Goal: Transaction & Acquisition: Download file/media

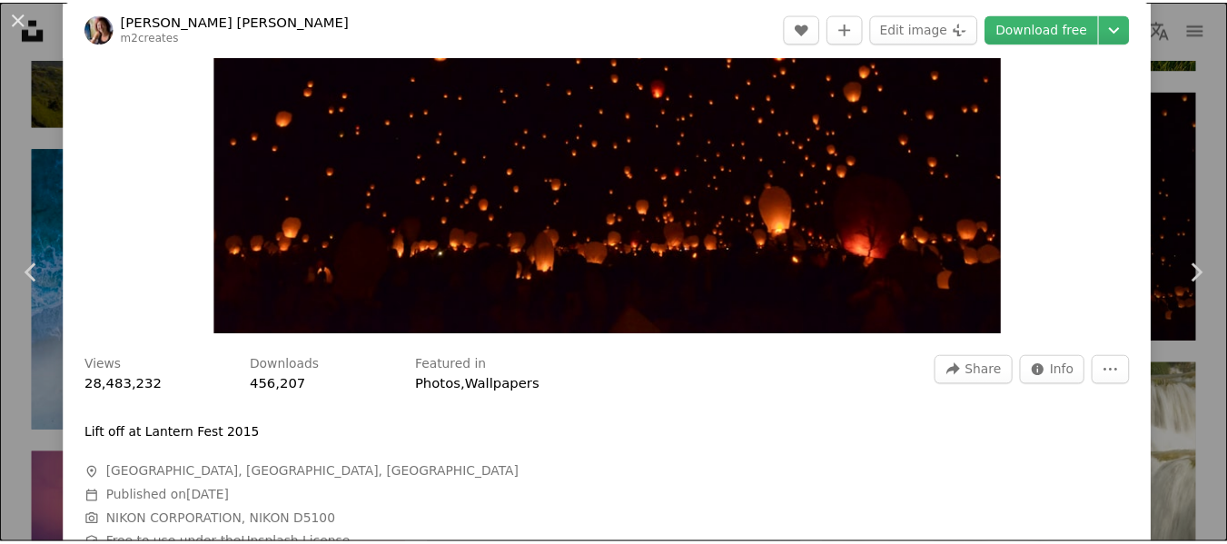
scroll to position [273, 0]
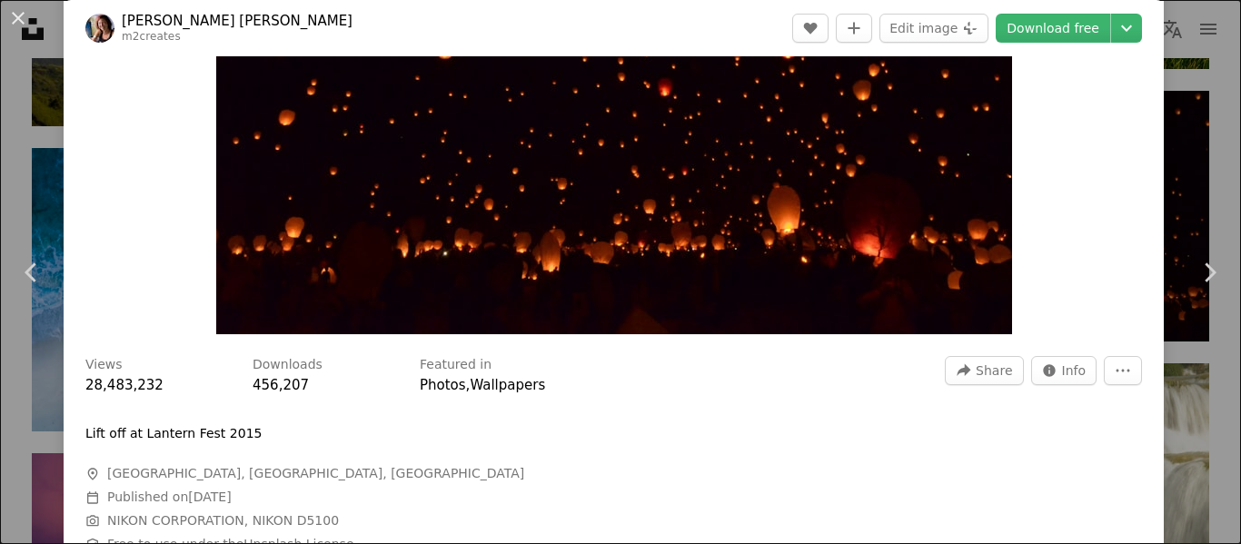
click at [1168, 157] on div "An X shape Chevron left Chevron right [PERSON_NAME] [PERSON_NAME] m2creates A h…" at bounding box center [620, 272] width 1241 height 544
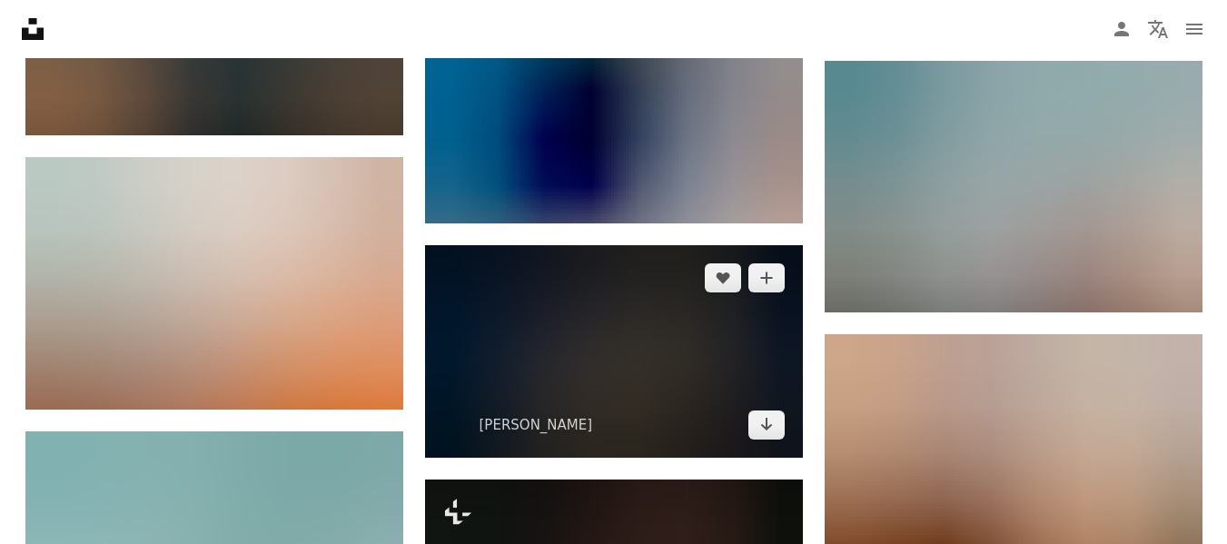
scroll to position [5815, 0]
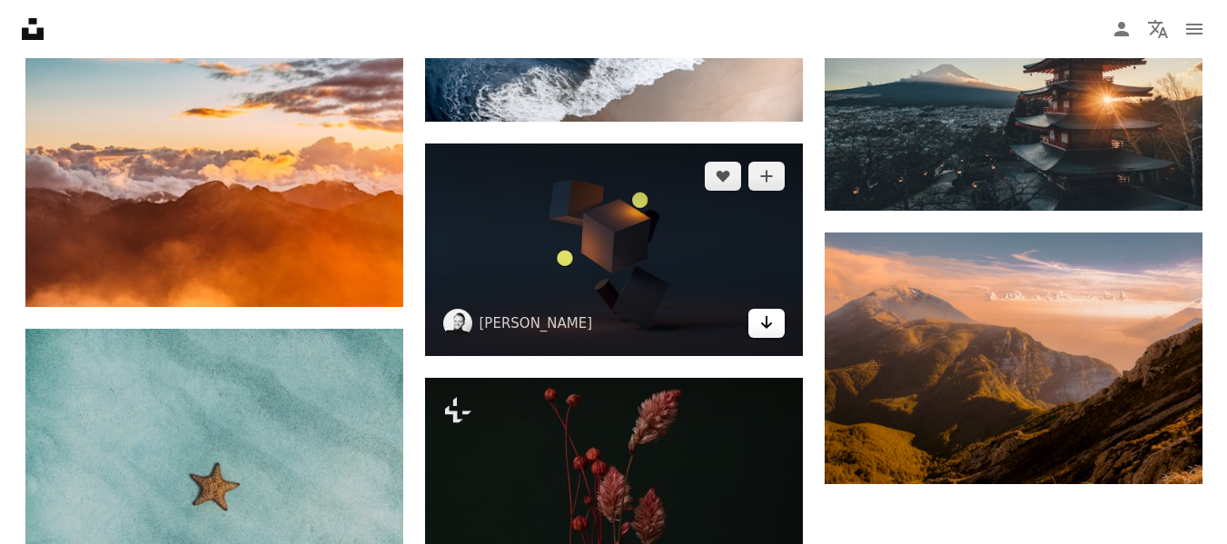
click at [767, 327] on icon "Download" at bounding box center [766, 322] width 12 height 13
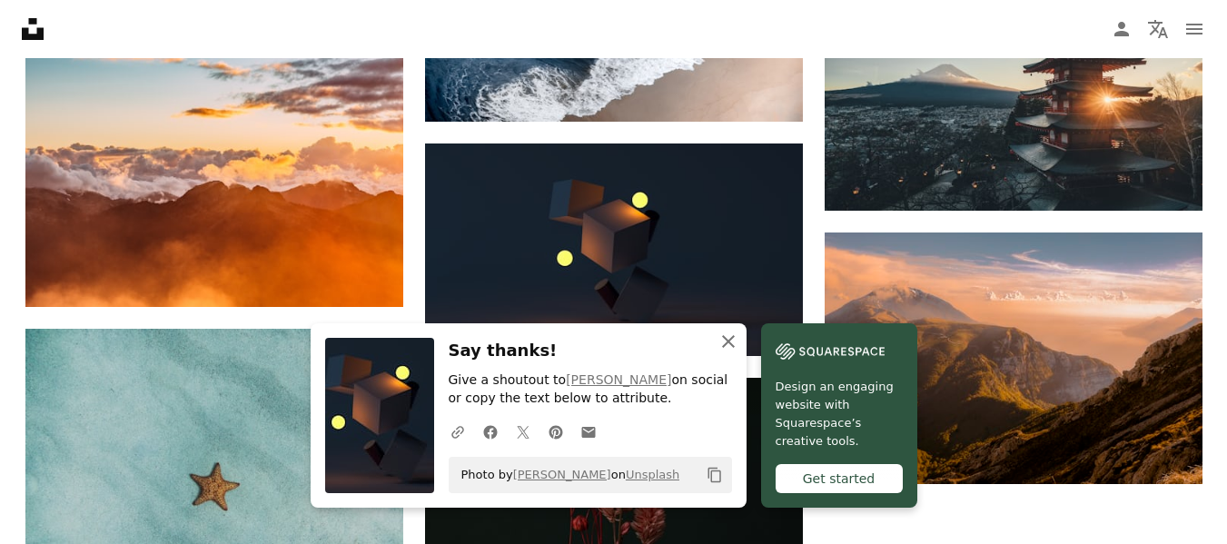
click at [725, 337] on icon "button" at bounding box center [728, 341] width 13 height 13
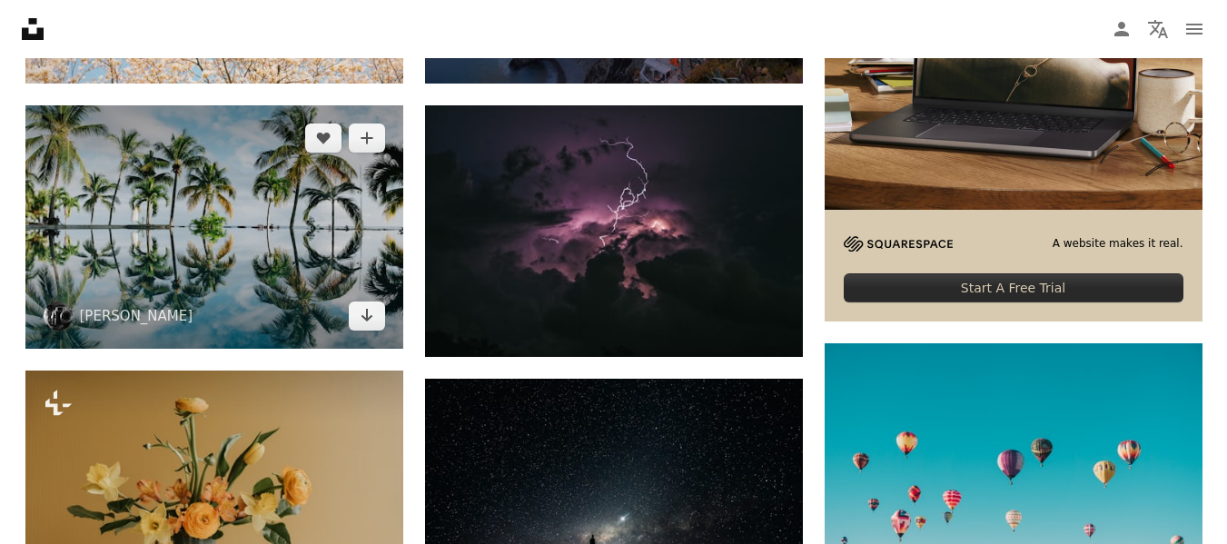
scroll to position [636, 0]
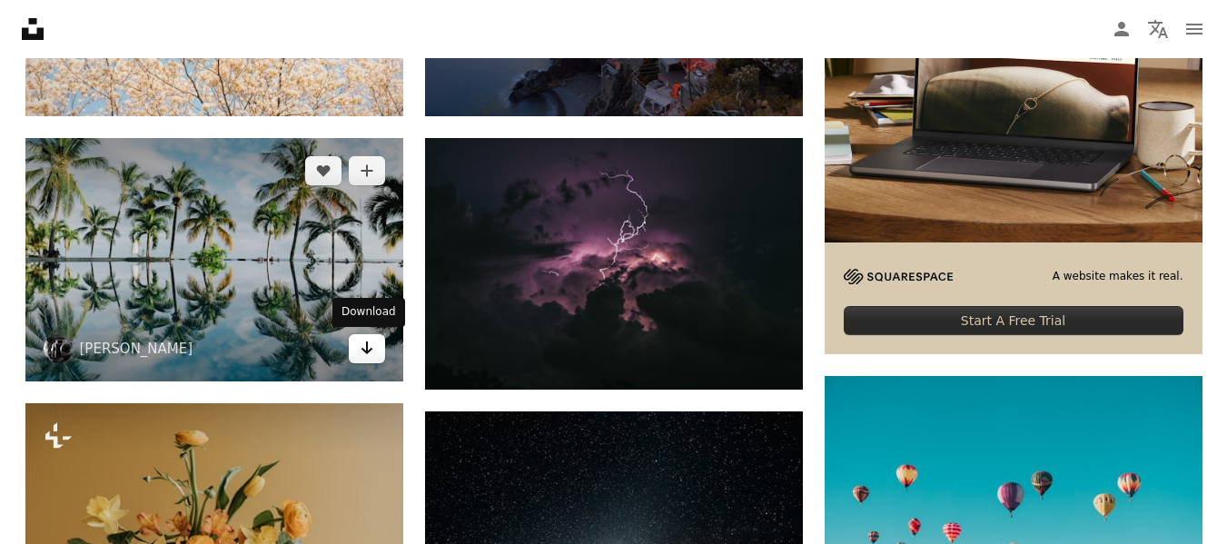
click at [373, 348] on icon "Arrow pointing down" at bounding box center [367, 348] width 15 height 22
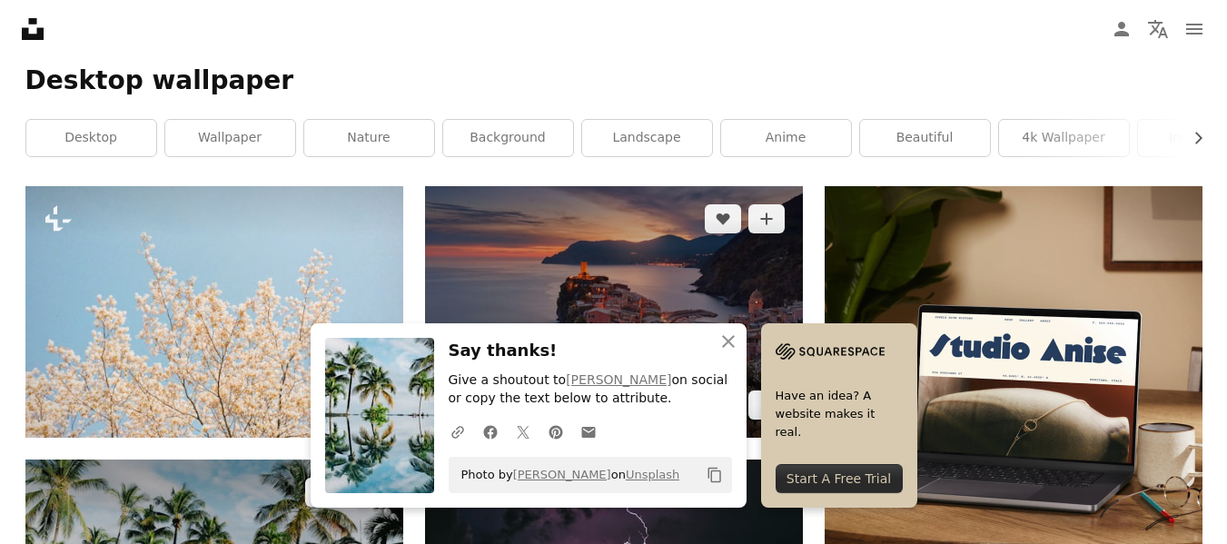
scroll to position [273, 0]
